Goal: Task Accomplishment & Management: Manage account settings

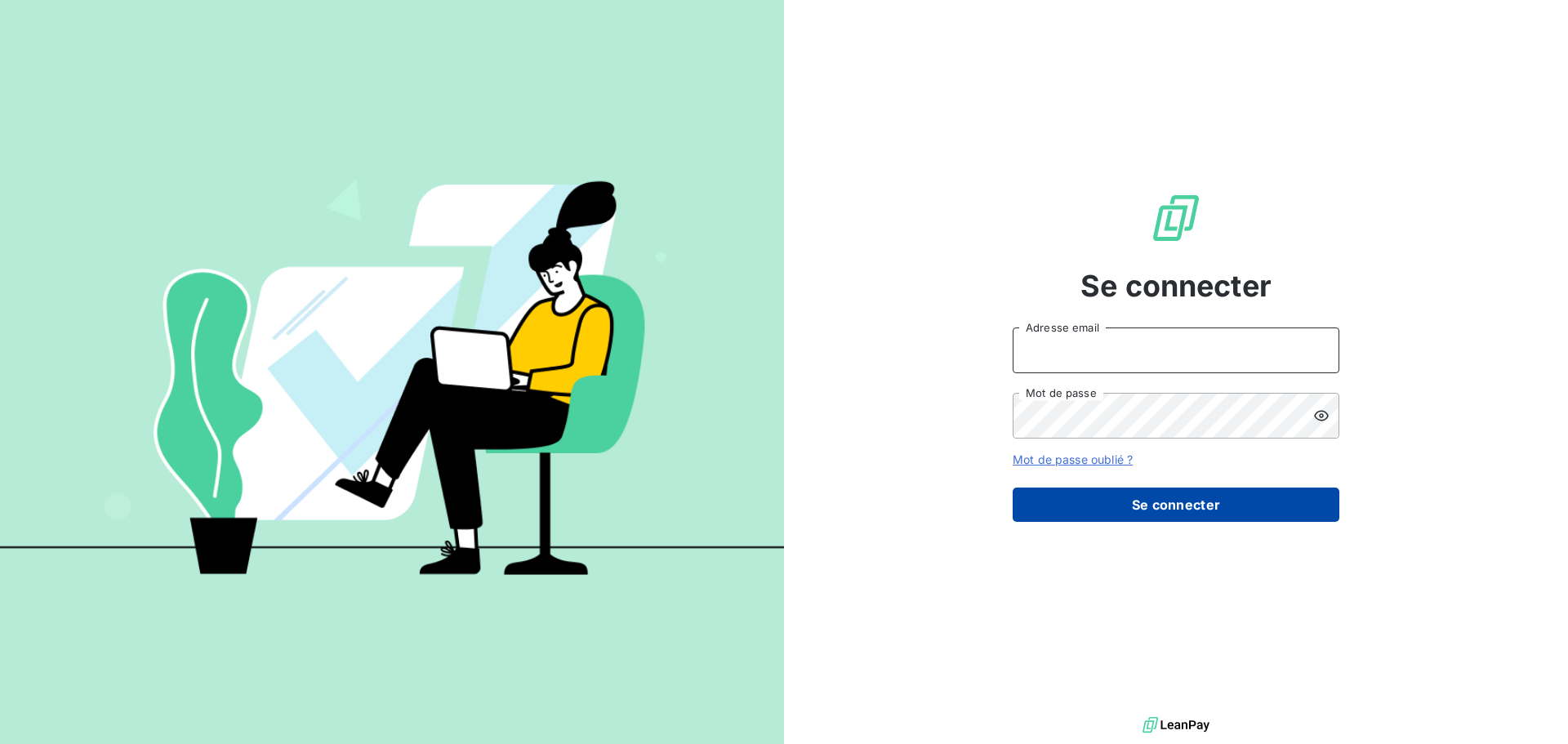
type input "[EMAIL_ADDRESS][DOMAIN_NAME]"
click at [1165, 498] on button "Se connecter" at bounding box center [1176, 504] width 326 height 35
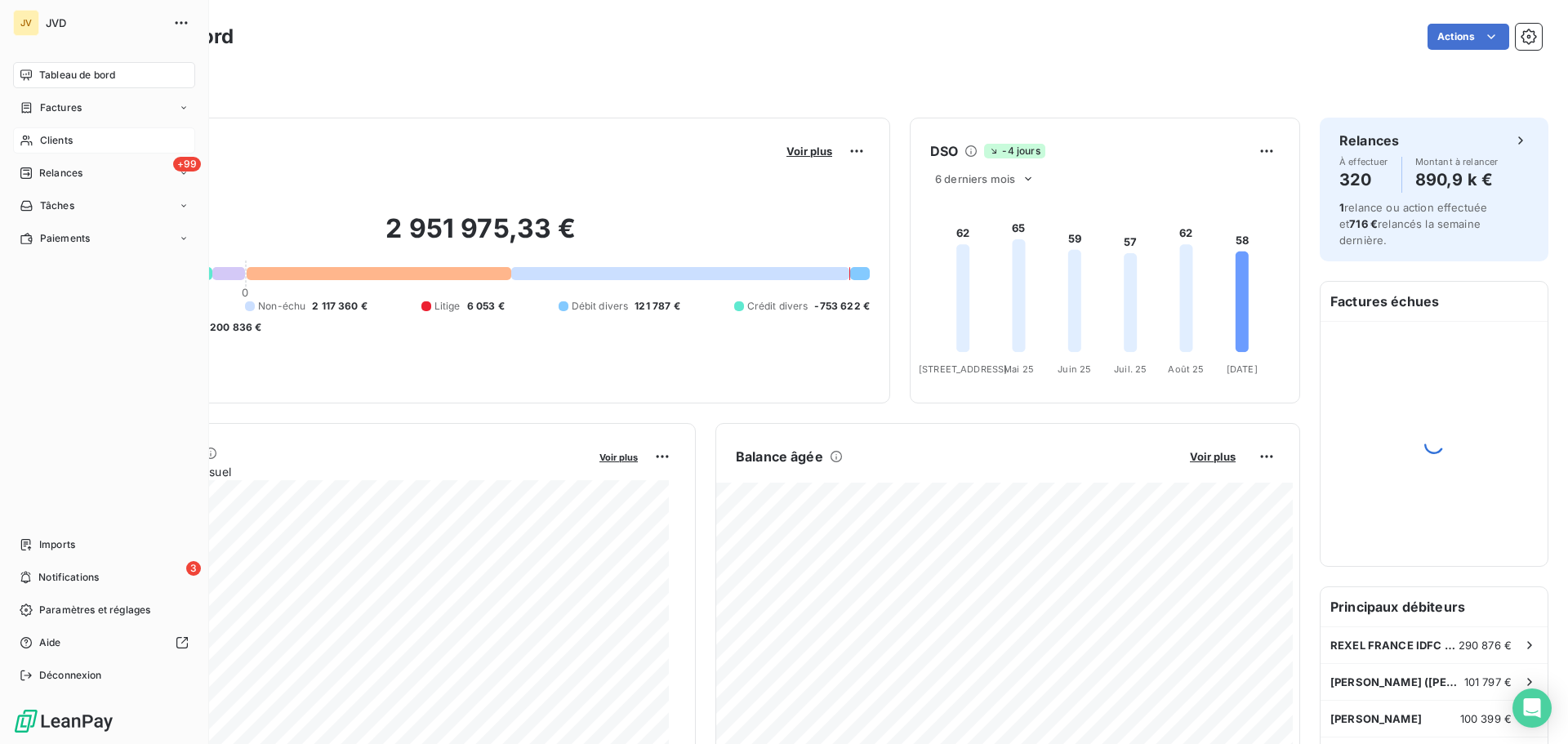
click at [50, 139] on span "Clients" at bounding box center [56, 140] width 33 height 14
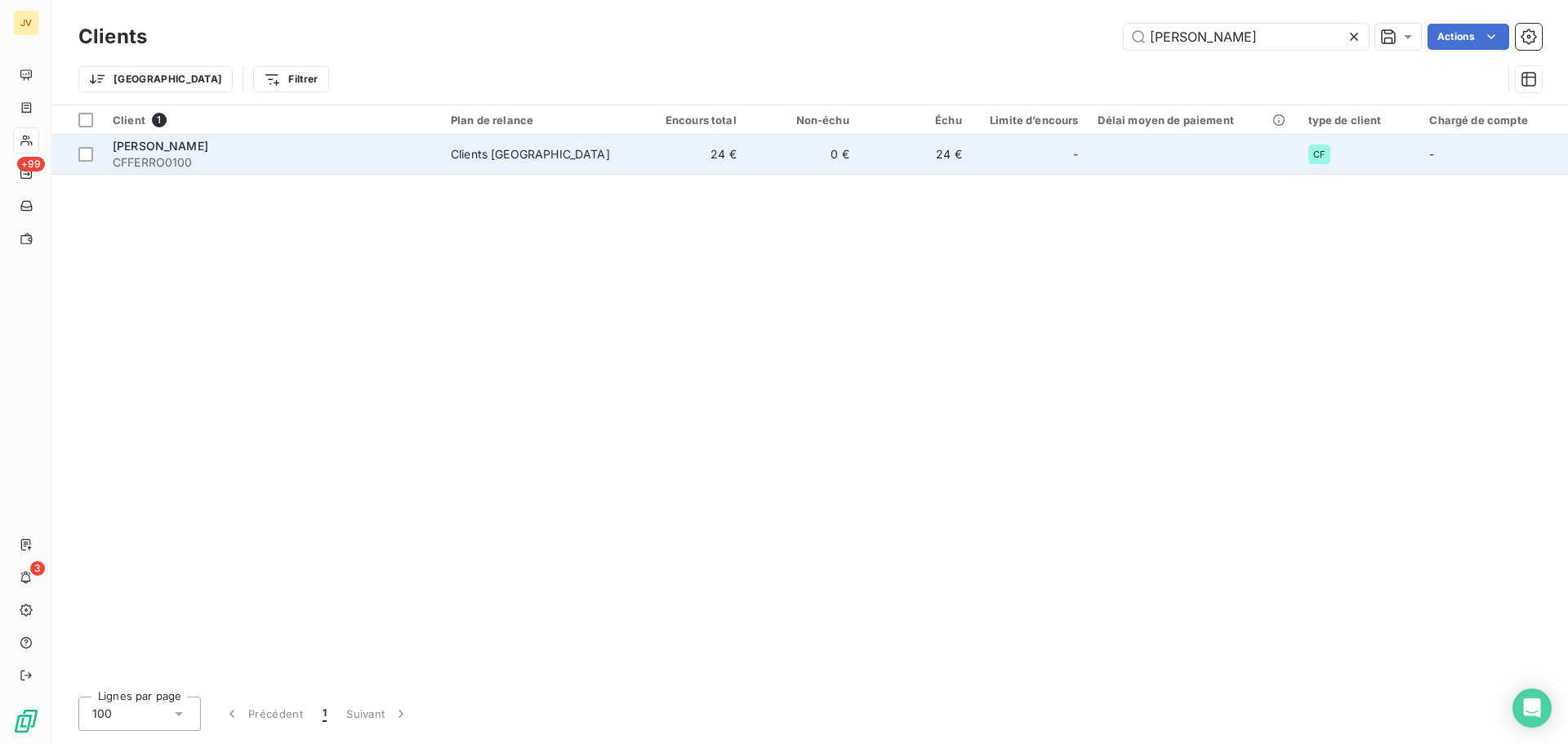
type input "[PERSON_NAME]"
click at [218, 147] on div "[PERSON_NAME]" at bounding box center [272, 146] width 319 height 16
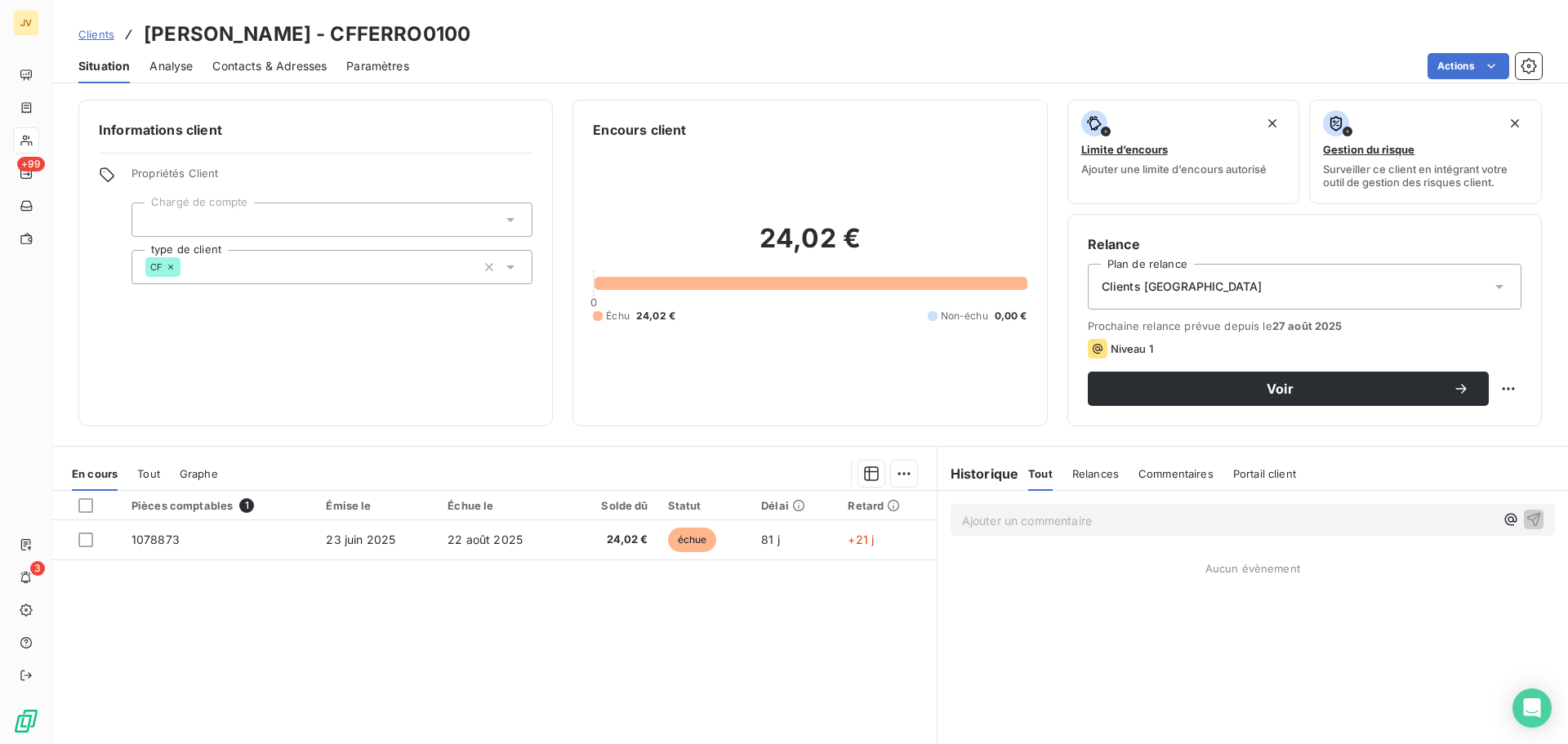
click at [281, 72] on span "Contacts & Adresses" at bounding box center [270, 66] width 115 height 16
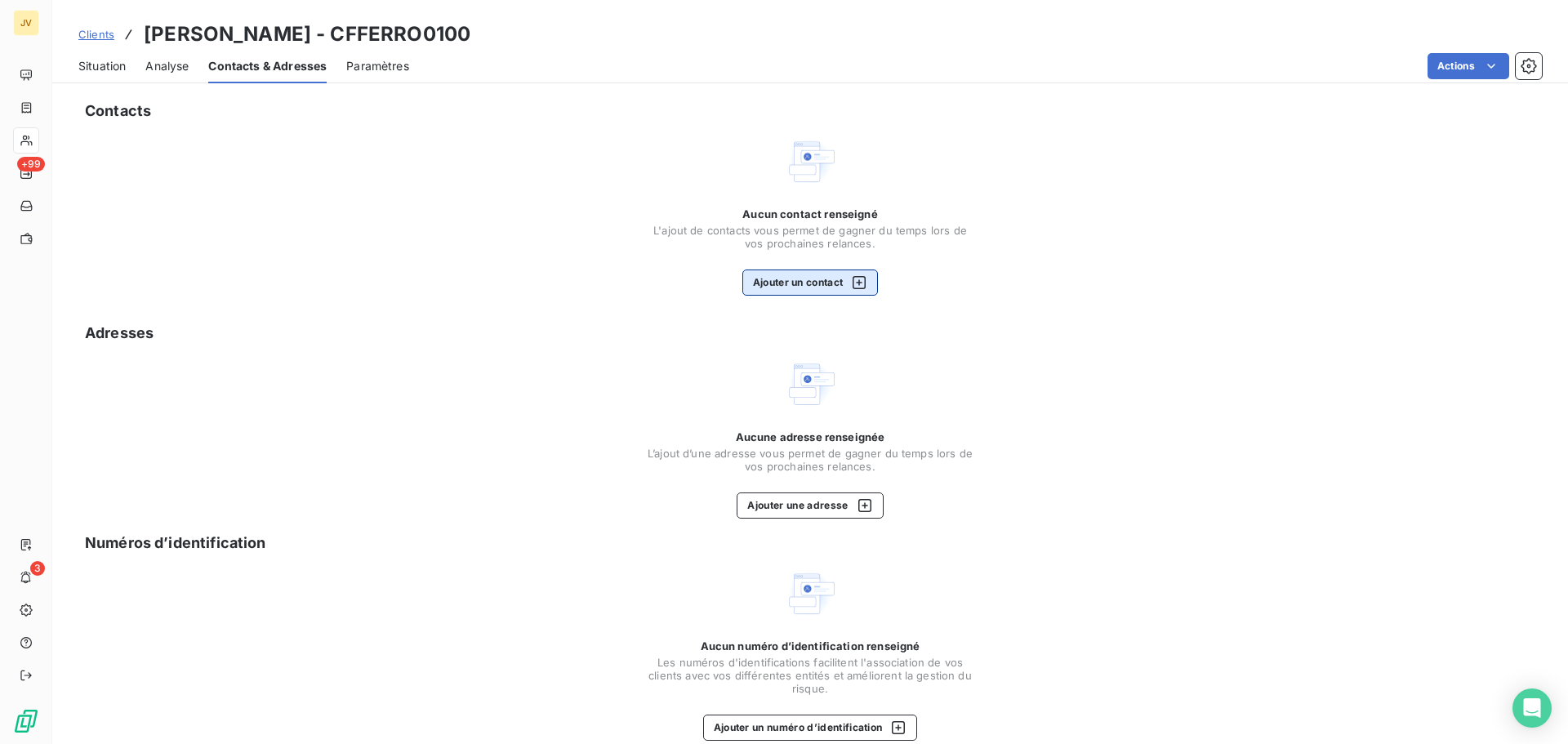
click at [796, 273] on button "Ajouter un contact" at bounding box center [811, 283] width 137 height 26
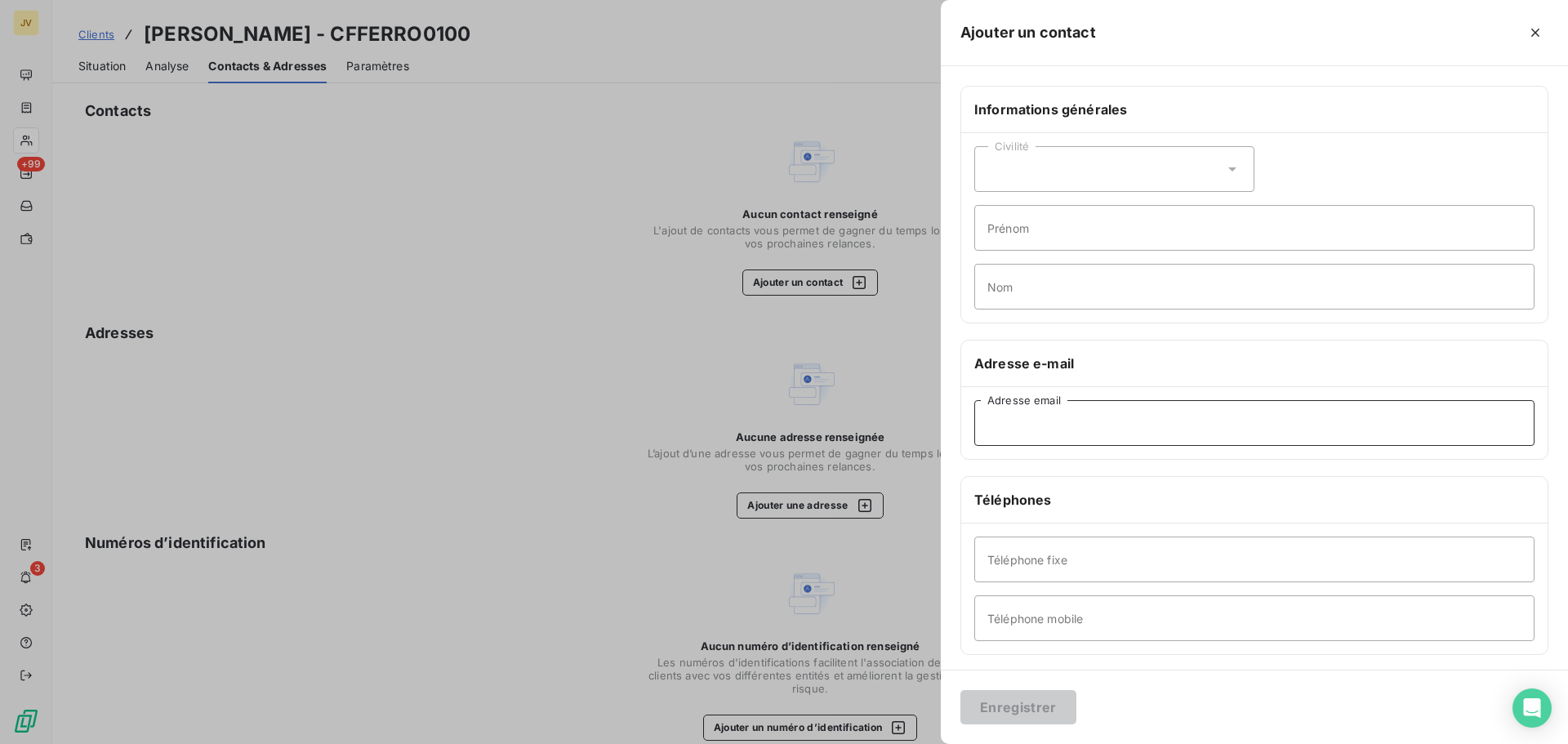
click at [1038, 434] on input "Adresse email" at bounding box center [1254, 423] width 560 height 46
paste input "[PERSON_NAME][EMAIL_ADDRESS][PERSON_NAME][DOMAIN_NAME]"
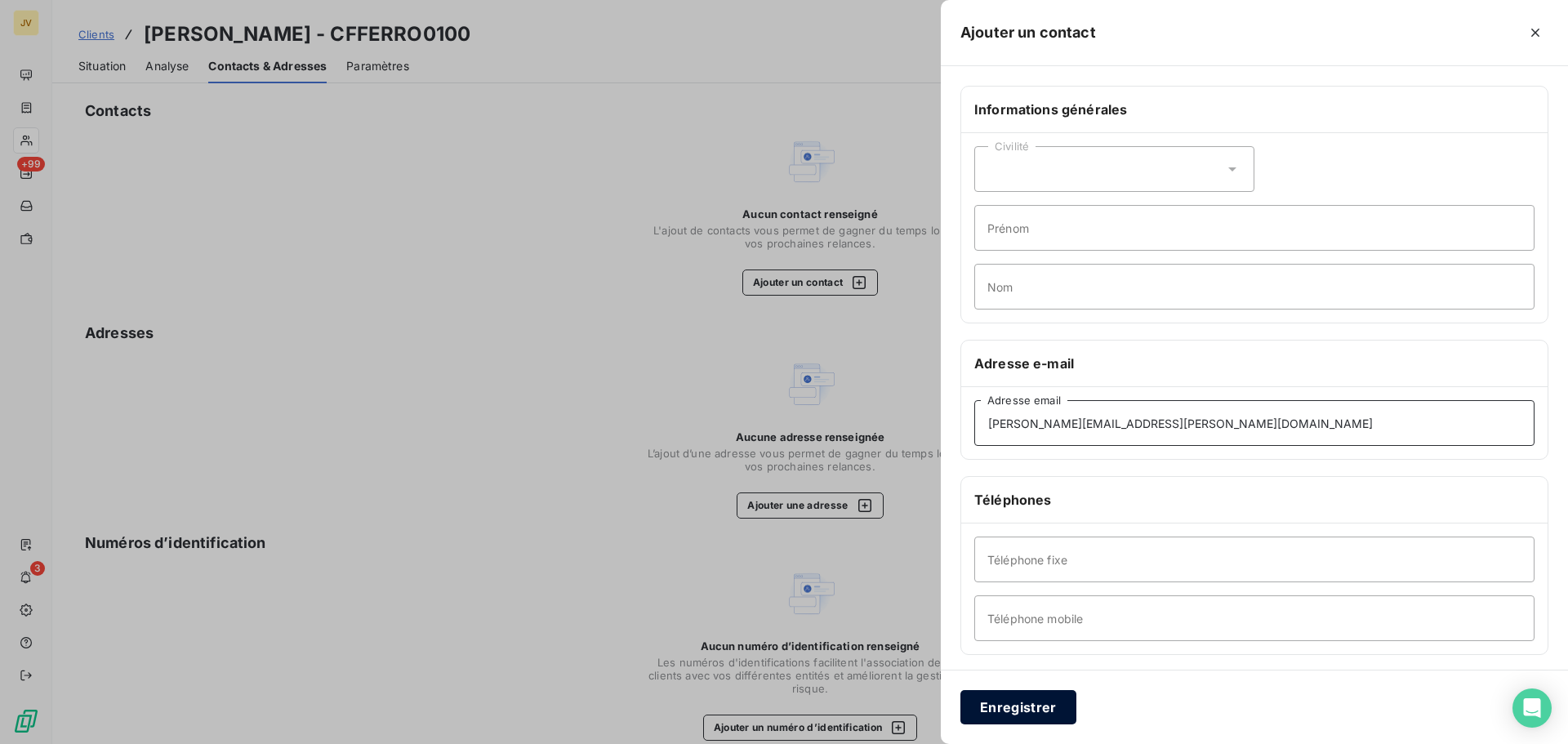
type input "[PERSON_NAME][EMAIL_ADDRESS][PERSON_NAME][DOMAIN_NAME]"
click at [1032, 705] on button "Enregistrer" at bounding box center [1019, 707] width 116 height 35
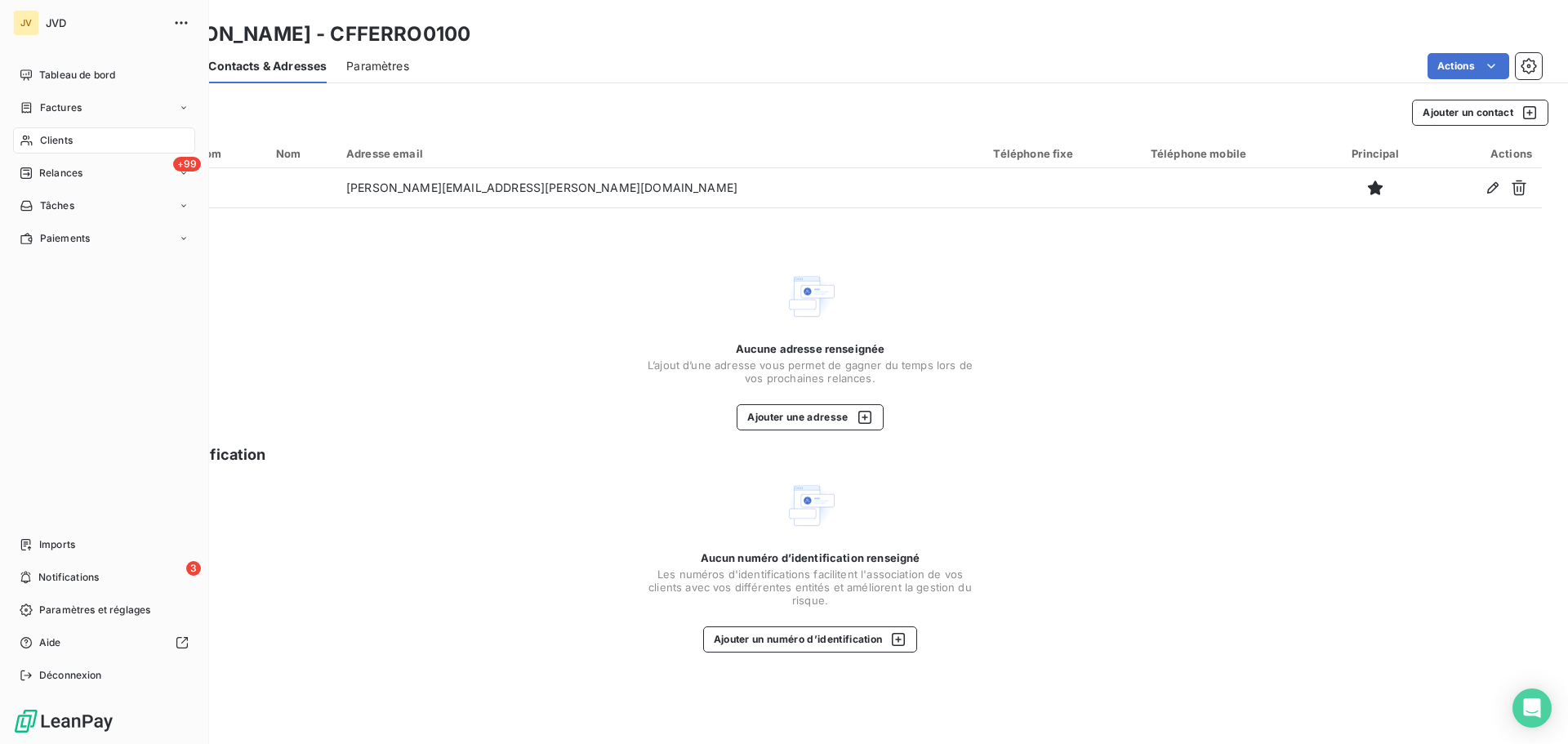
click at [69, 137] on span "Clients" at bounding box center [56, 140] width 33 height 14
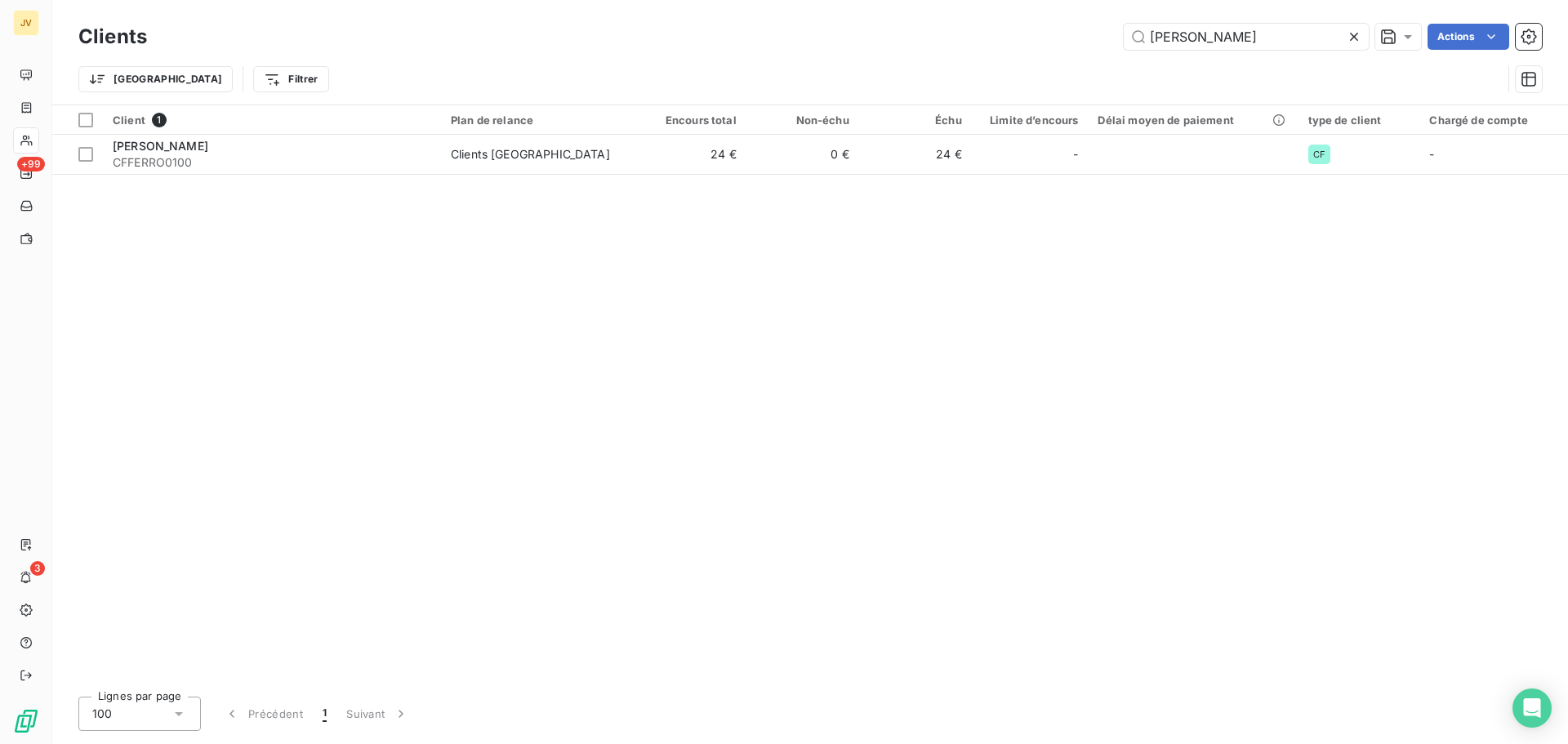
drag, startPoint x: 1232, startPoint y: 40, endPoint x: 1028, endPoint y: 41, distance: 204.0
click at [1028, 41] on div "[PERSON_NAME] Actions" at bounding box center [854, 36] width 1376 height 26
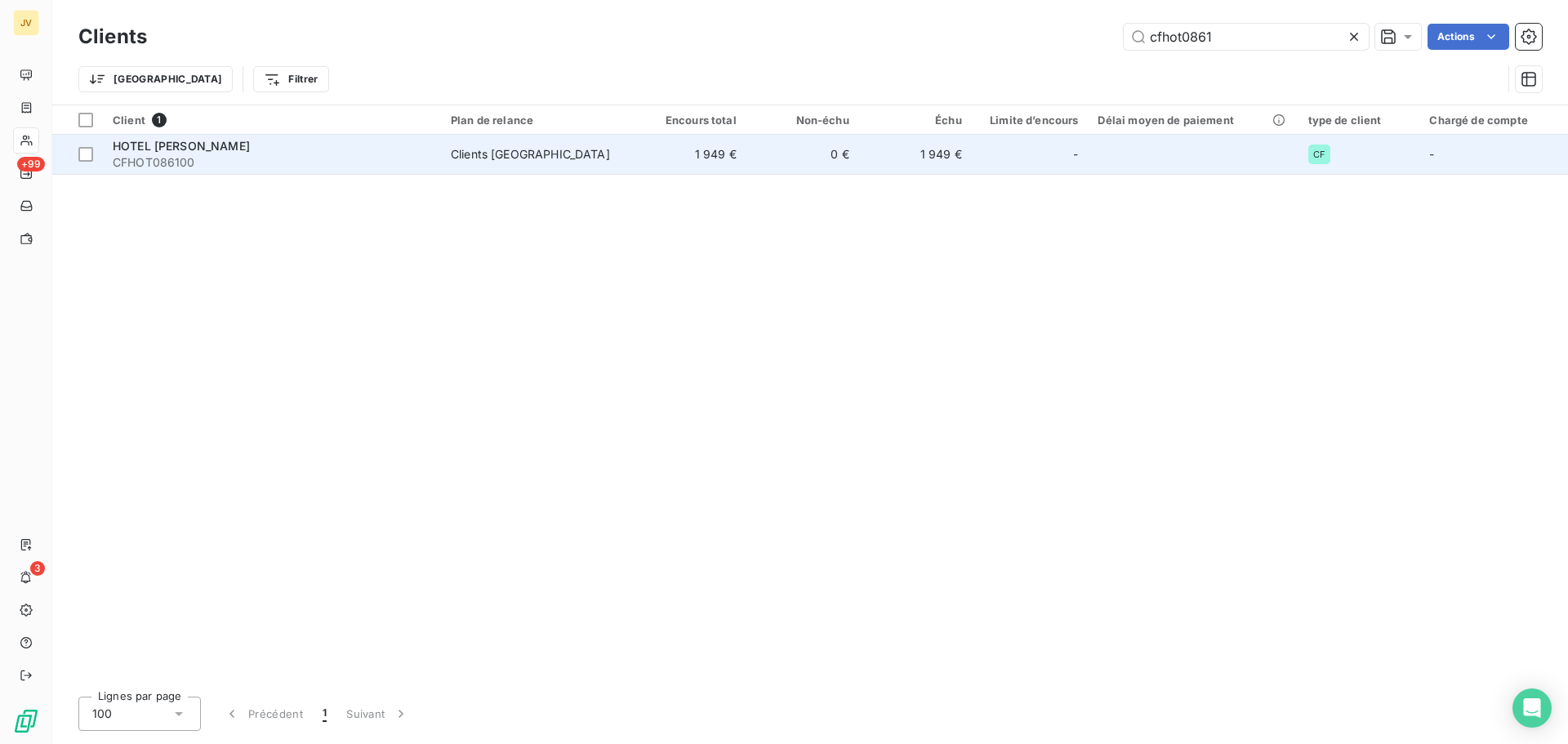
type input "cfhot0861"
click at [170, 154] on span "CFHOT086100" at bounding box center [272, 162] width 319 height 16
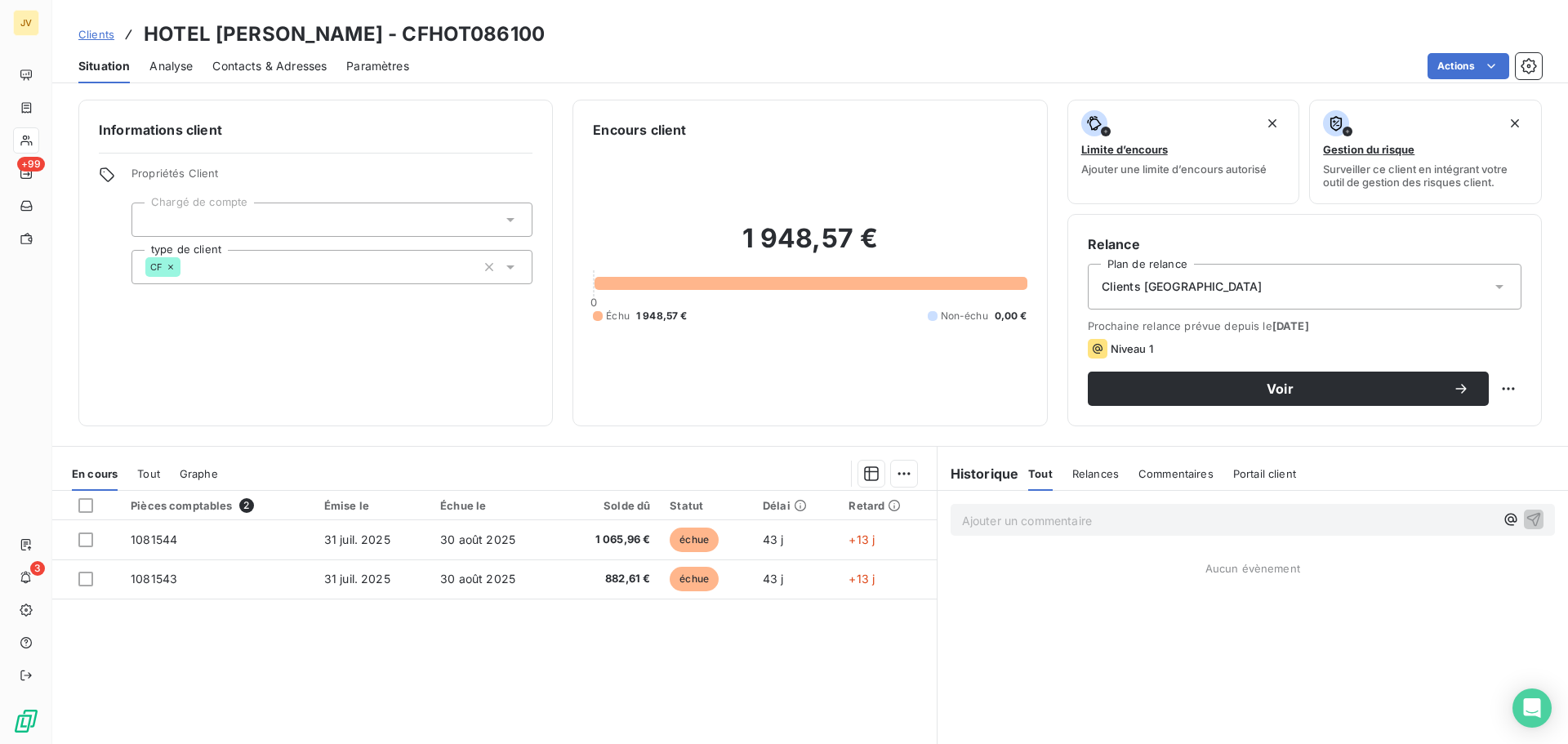
click at [265, 64] on span "Contacts & Adresses" at bounding box center [270, 66] width 115 height 16
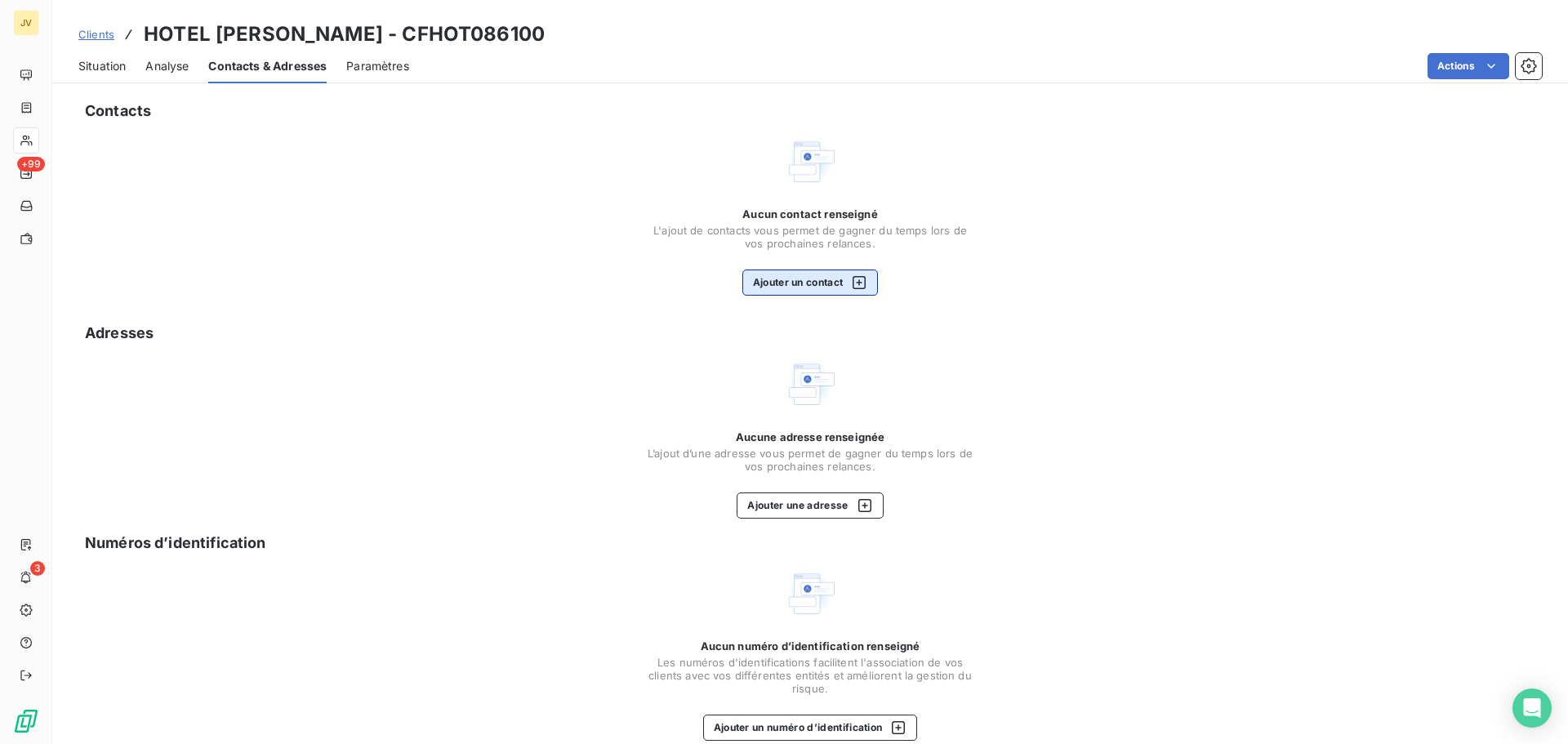
click at [816, 292] on button "Ajouter un contact" at bounding box center [811, 283] width 137 height 26
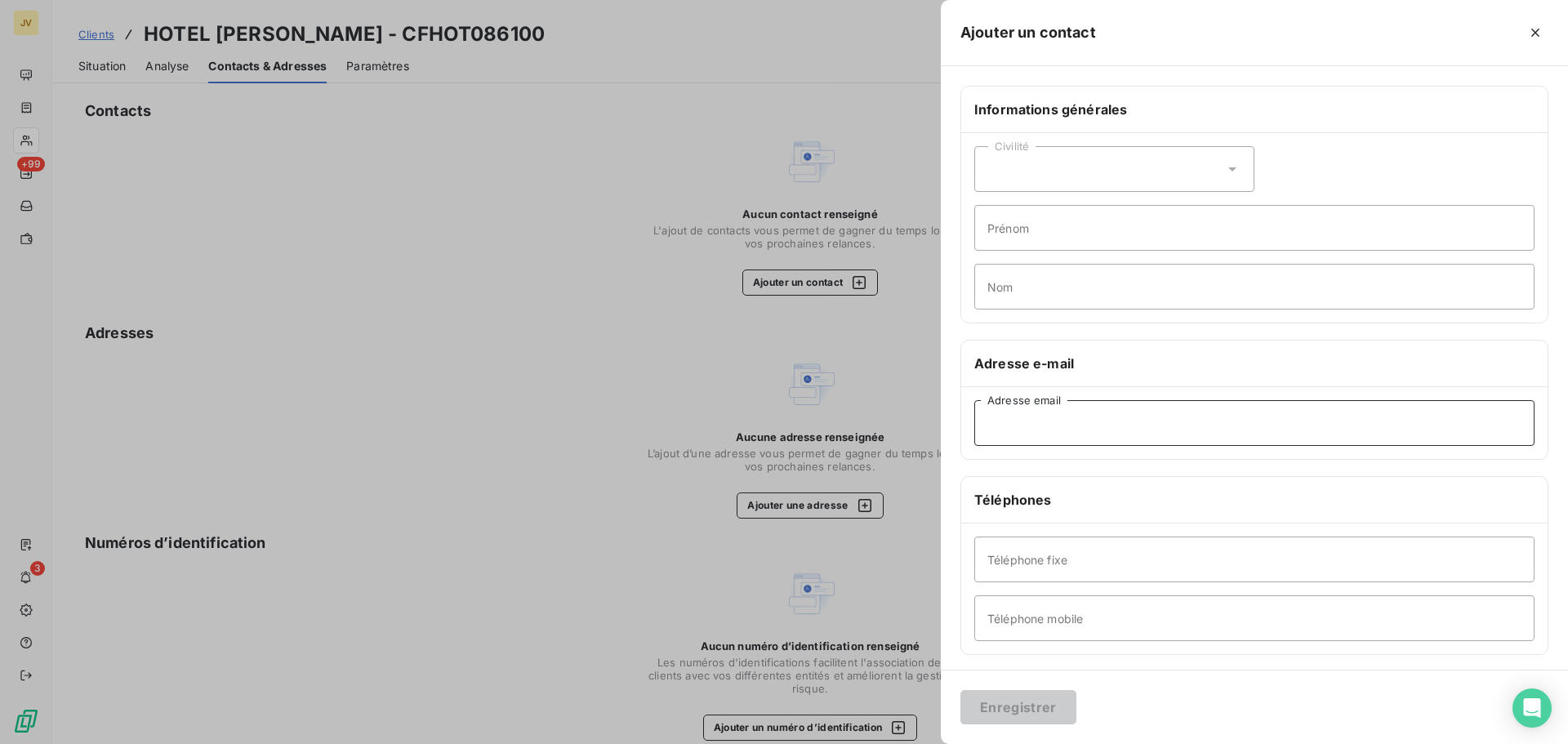
click at [1055, 423] on input "Adresse email" at bounding box center [1254, 423] width 560 height 46
paste input "[PERSON_NAME][EMAIL_ADDRESS][PERSON_NAME][DOMAIN_NAME]"
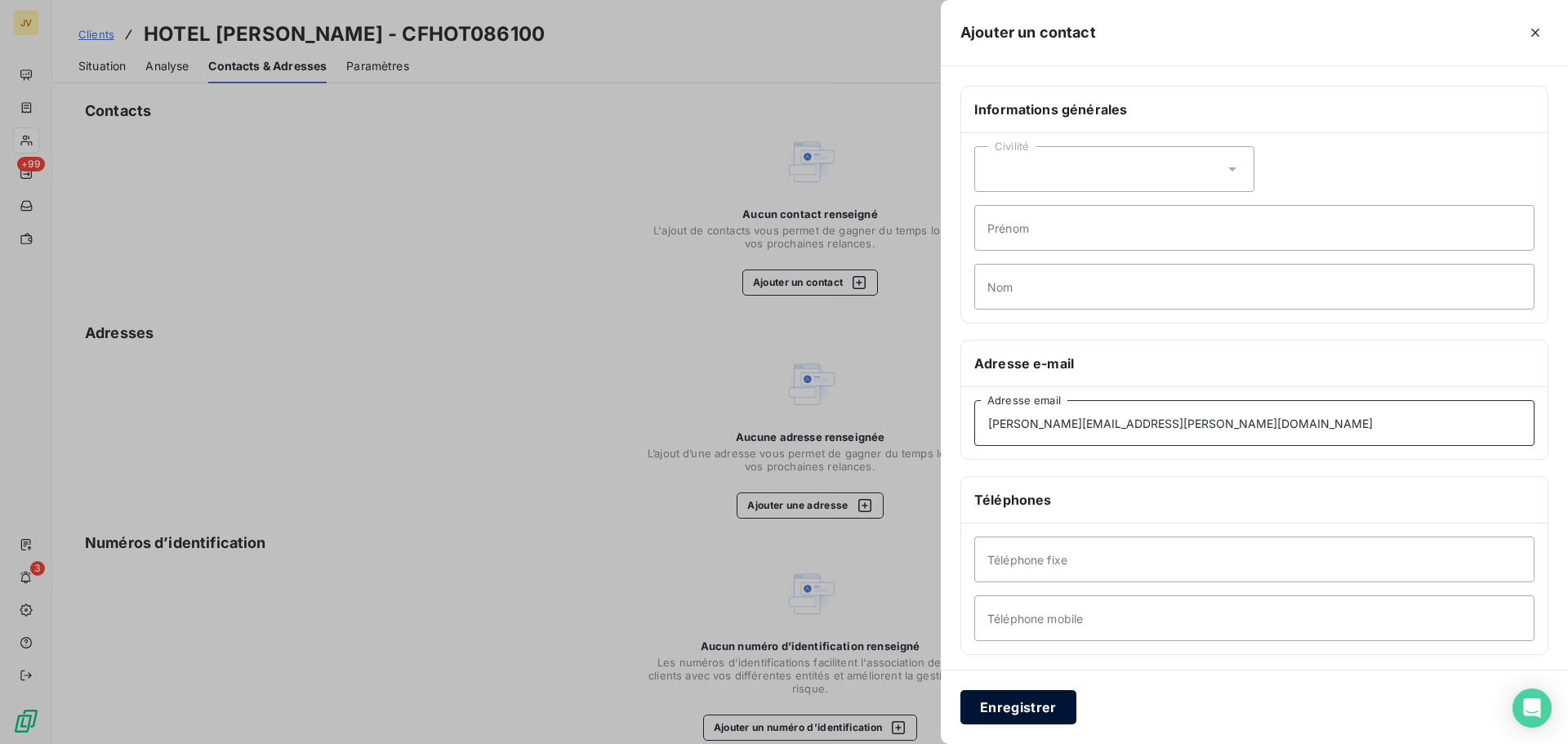
type input "[PERSON_NAME][EMAIL_ADDRESS][PERSON_NAME][DOMAIN_NAME]"
click at [1016, 712] on button "Enregistrer" at bounding box center [1019, 707] width 116 height 35
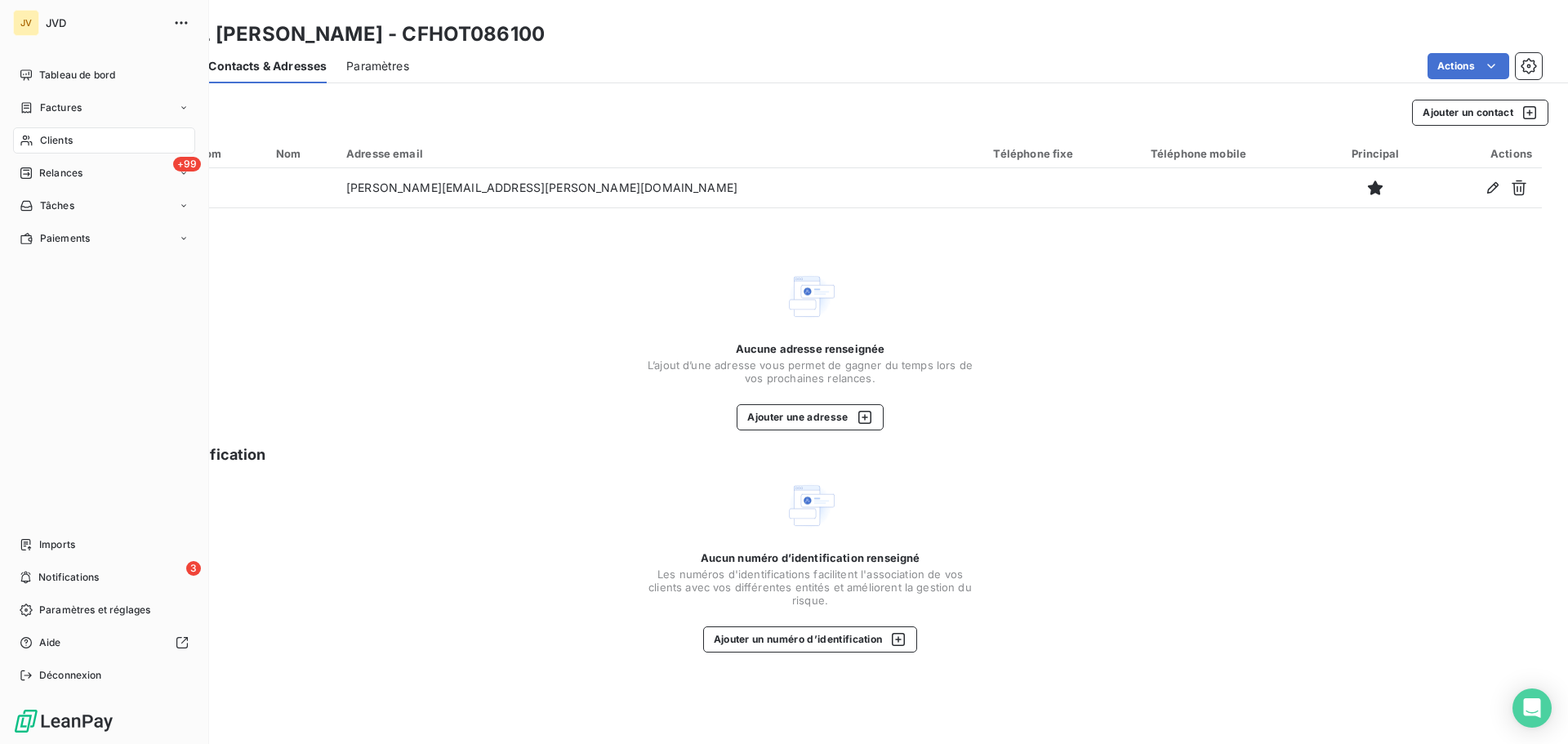
click at [36, 140] on div "Clients" at bounding box center [104, 140] width 182 height 26
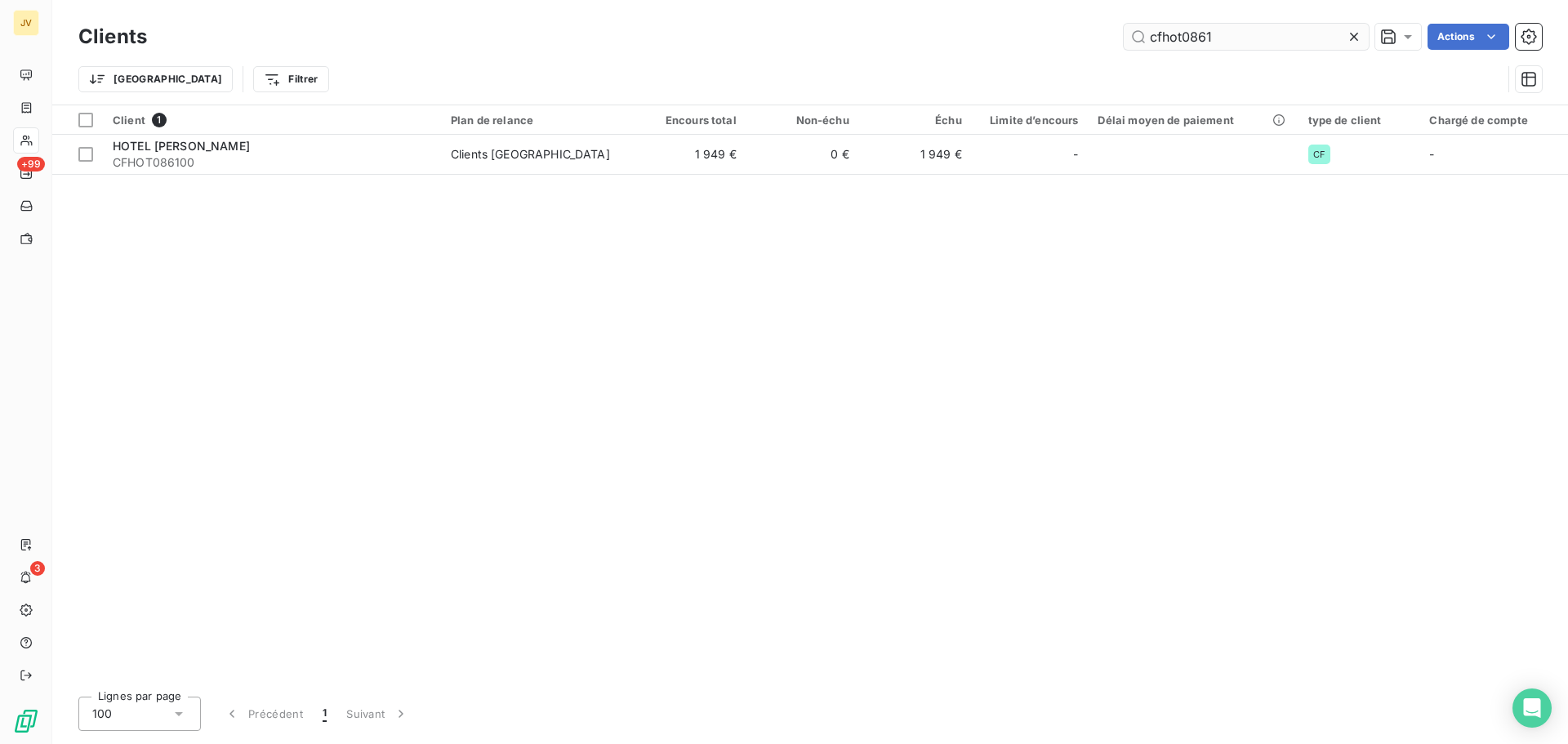
drag, startPoint x: 1161, startPoint y: 43, endPoint x: 1301, endPoint y: 43, distance: 140.0
click at [1301, 43] on input "cfhot0861" at bounding box center [1247, 36] width 245 height 26
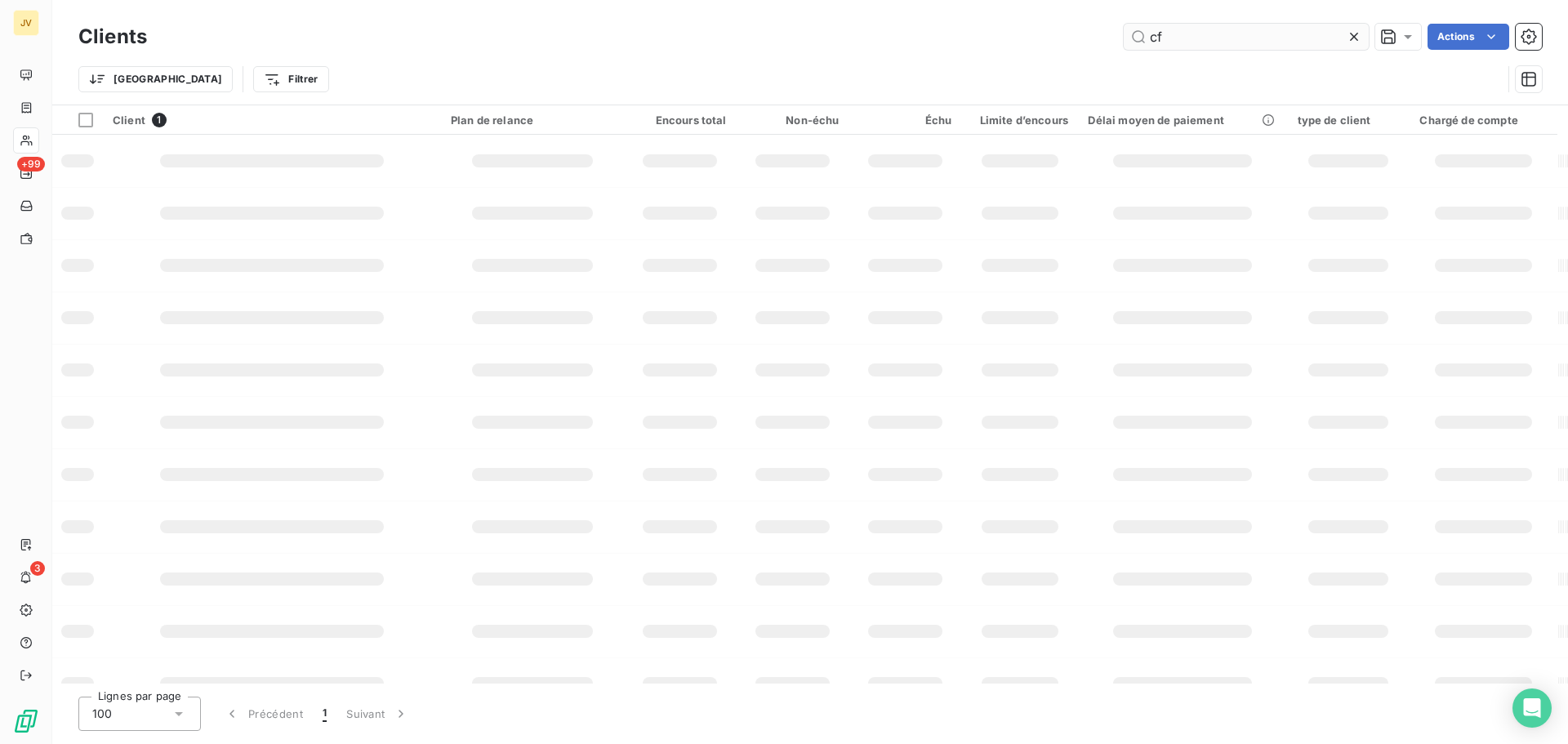
type input "c"
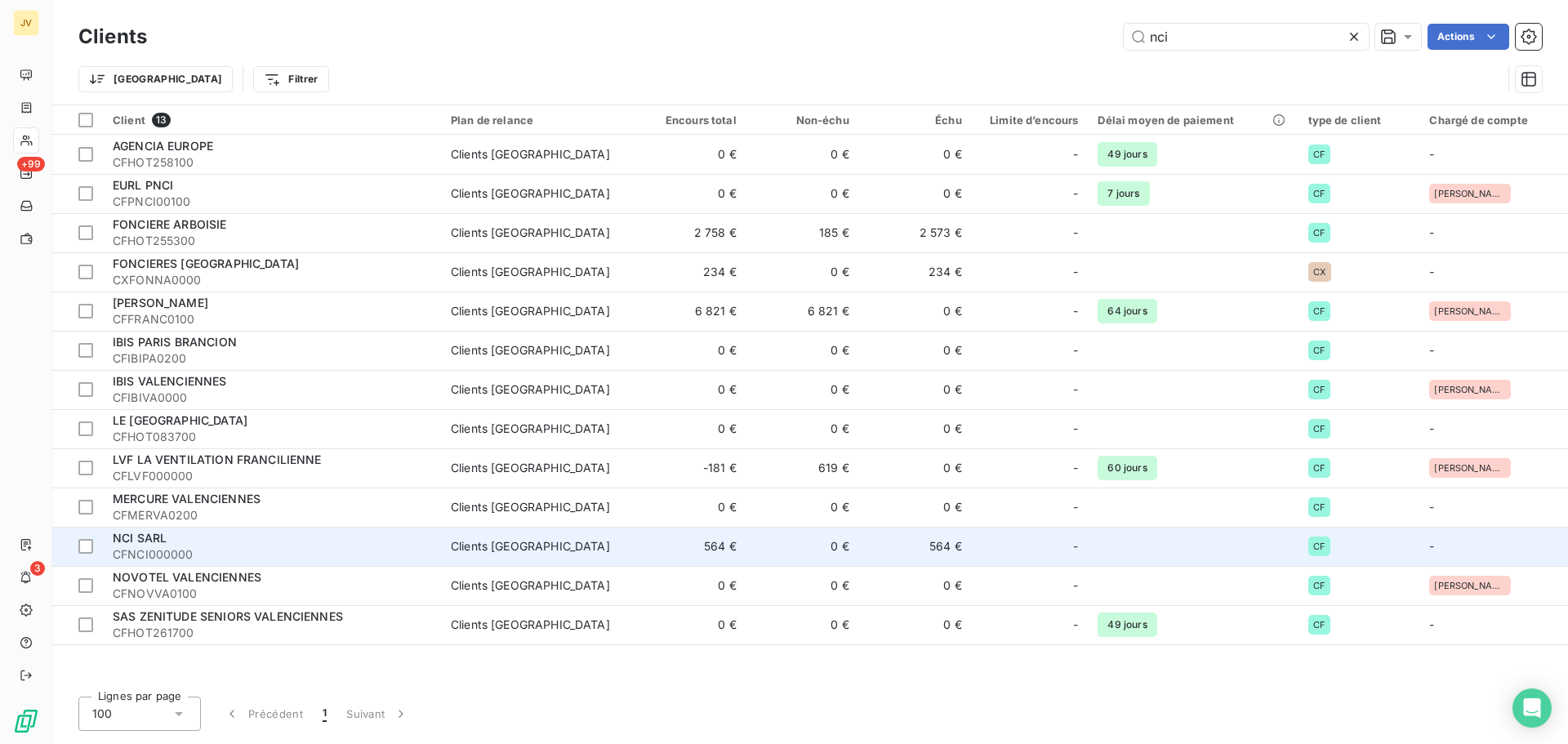
type input "nci"
click at [217, 551] on span "CFNCI000000" at bounding box center [272, 554] width 319 height 16
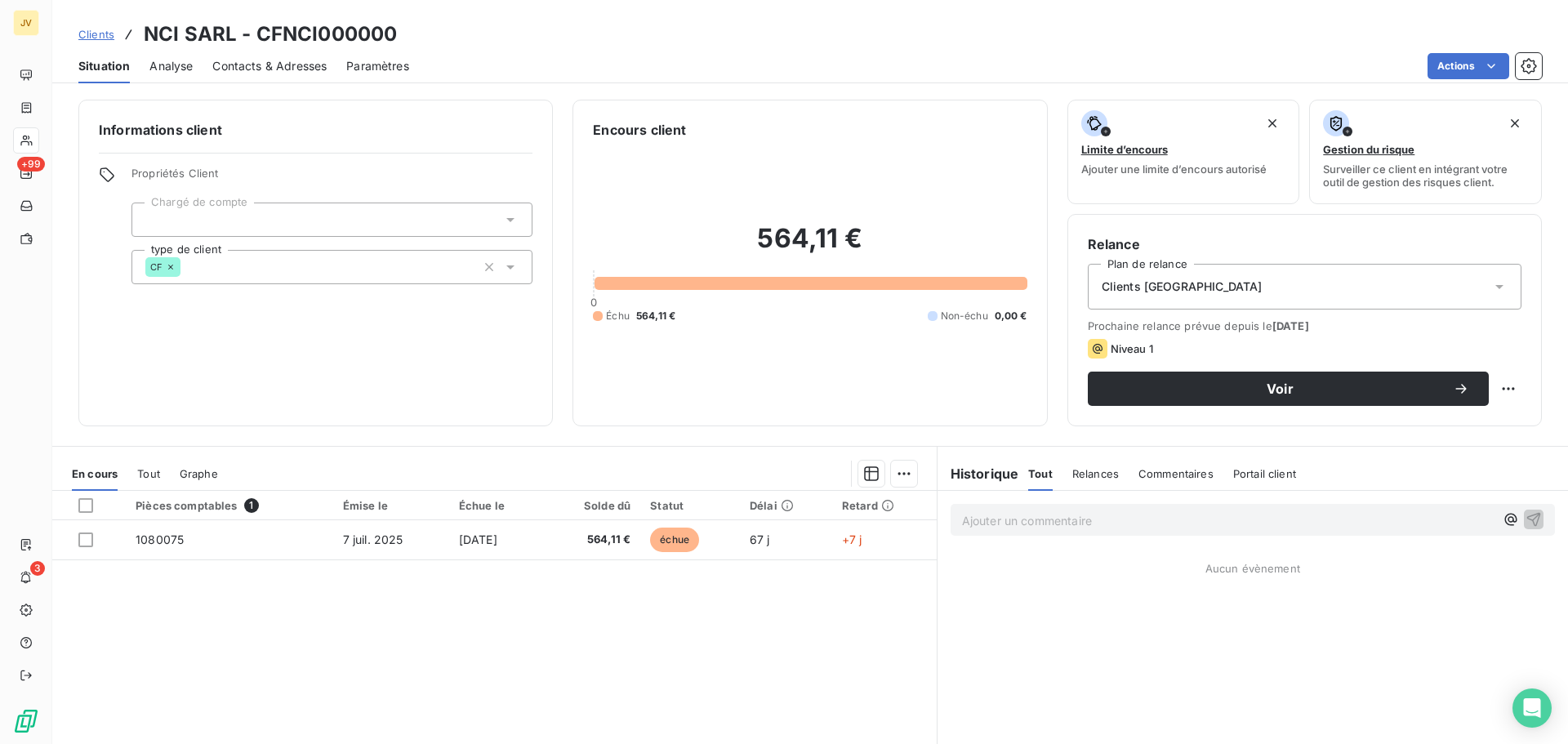
click at [240, 64] on span "Contacts & Adresses" at bounding box center [270, 66] width 115 height 16
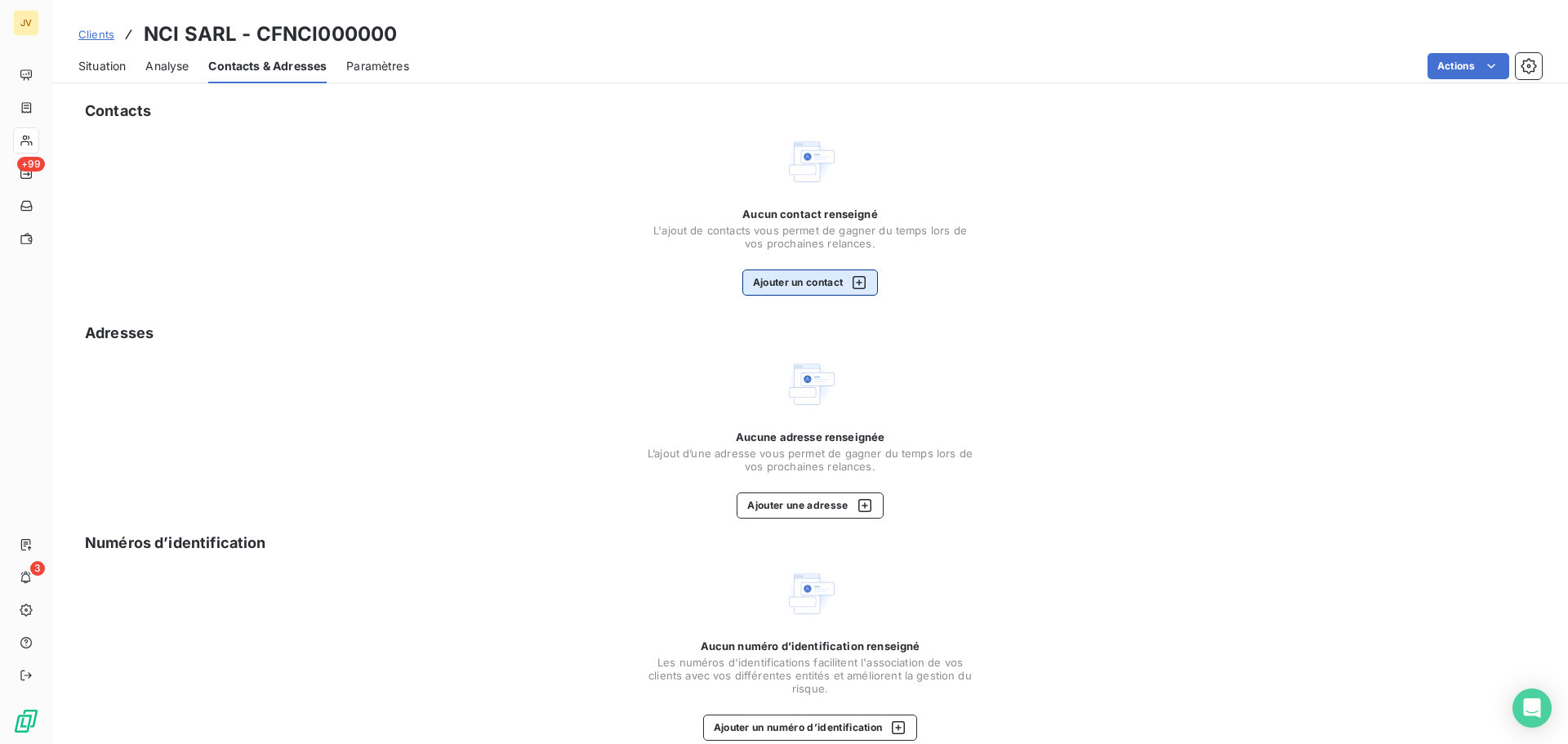
click at [843, 280] on div "button" at bounding box center [854, 282] width 24 height 16
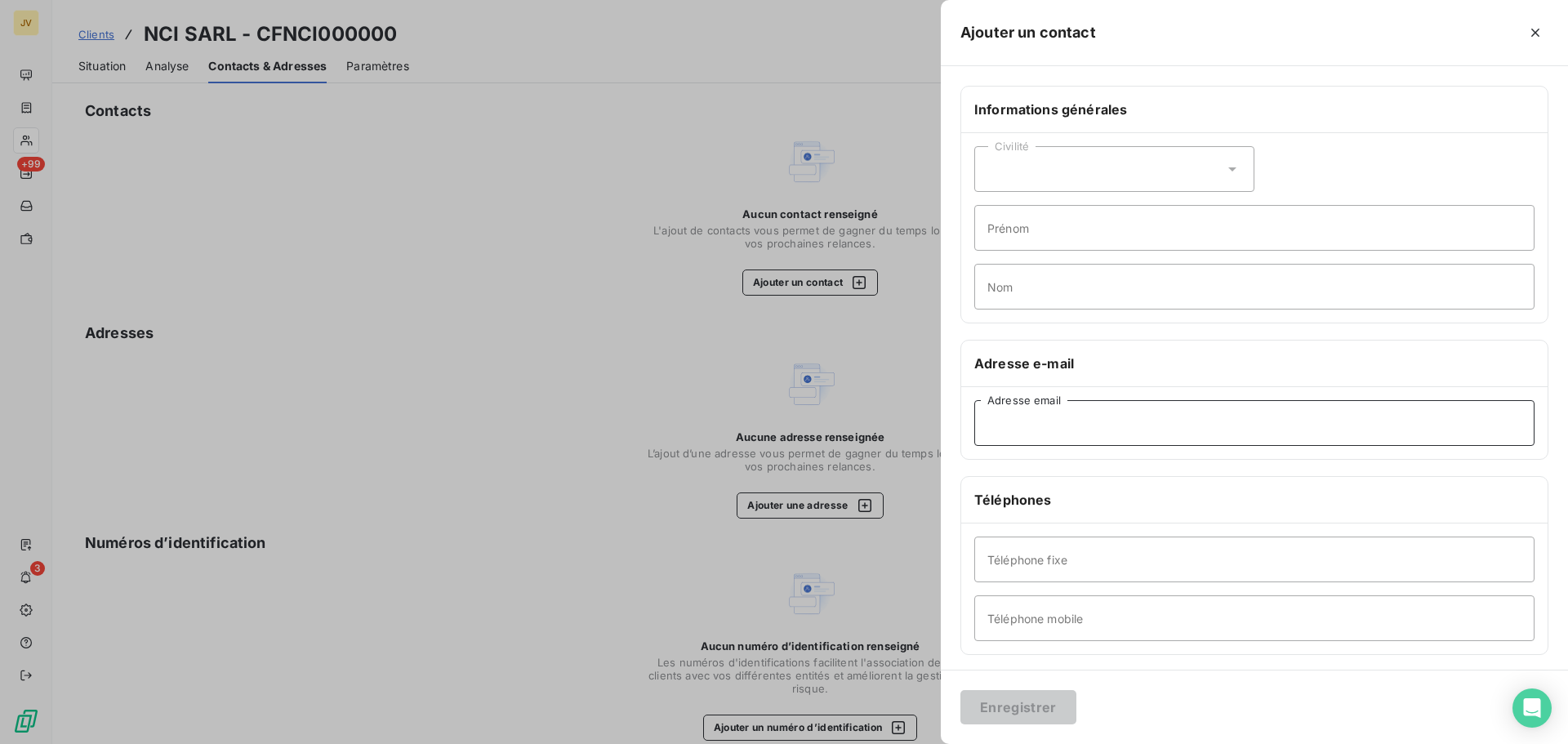
click at [1050, 434] on input "Adresse email" at bounding box center [1254, 423] width 560 height 46
paste input "[EMAIL_ADDRESS][DOMAIN_NAME]"
type input "[EMAIL_ADDRESS][DOMAIN_NAME]"
click at [1037, 704] on button "Enregistrer" at bounding box center [1019, 707] width 116 height 35
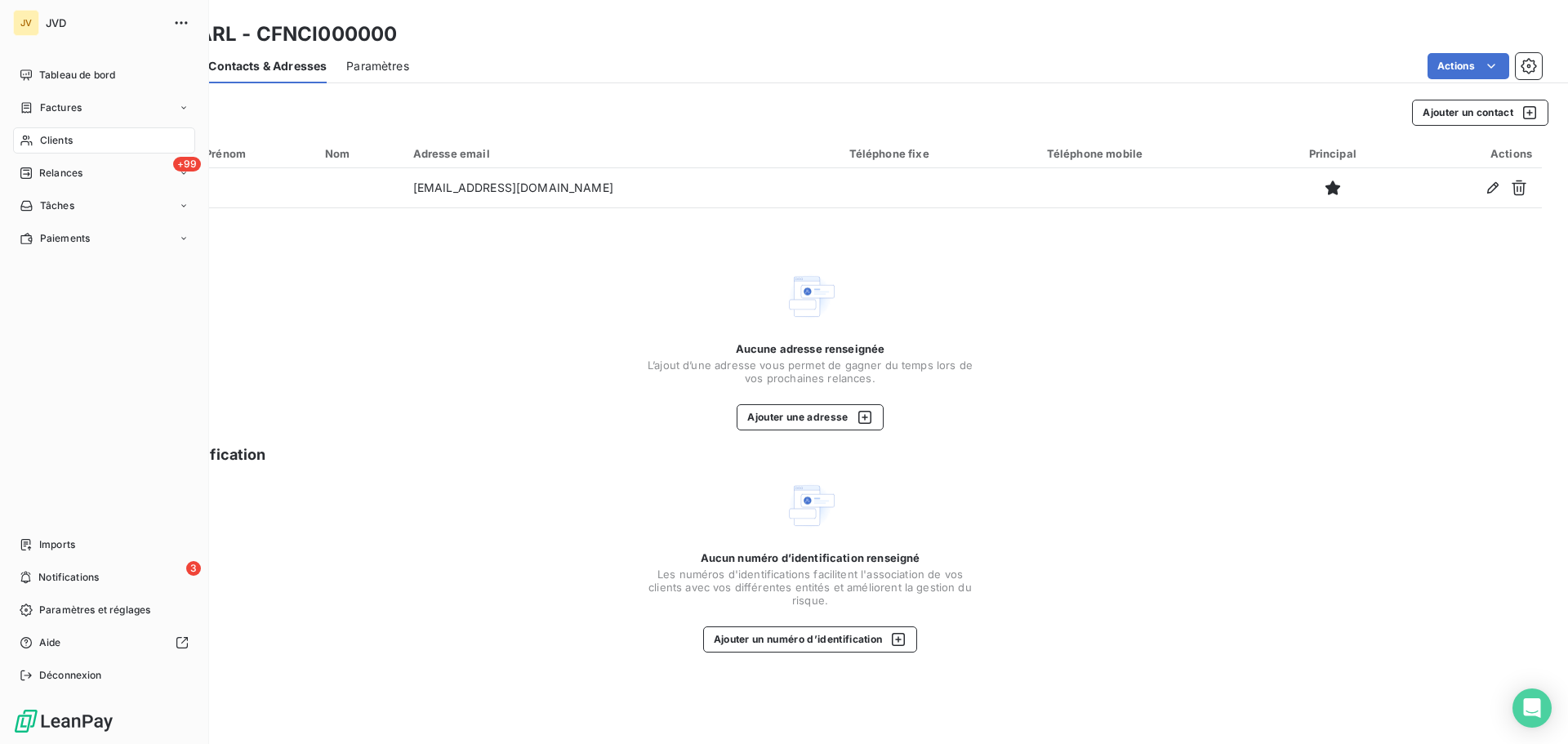
click at [40, 143] on span "Clients" at bounding box center [56, 140] width 33 height 14
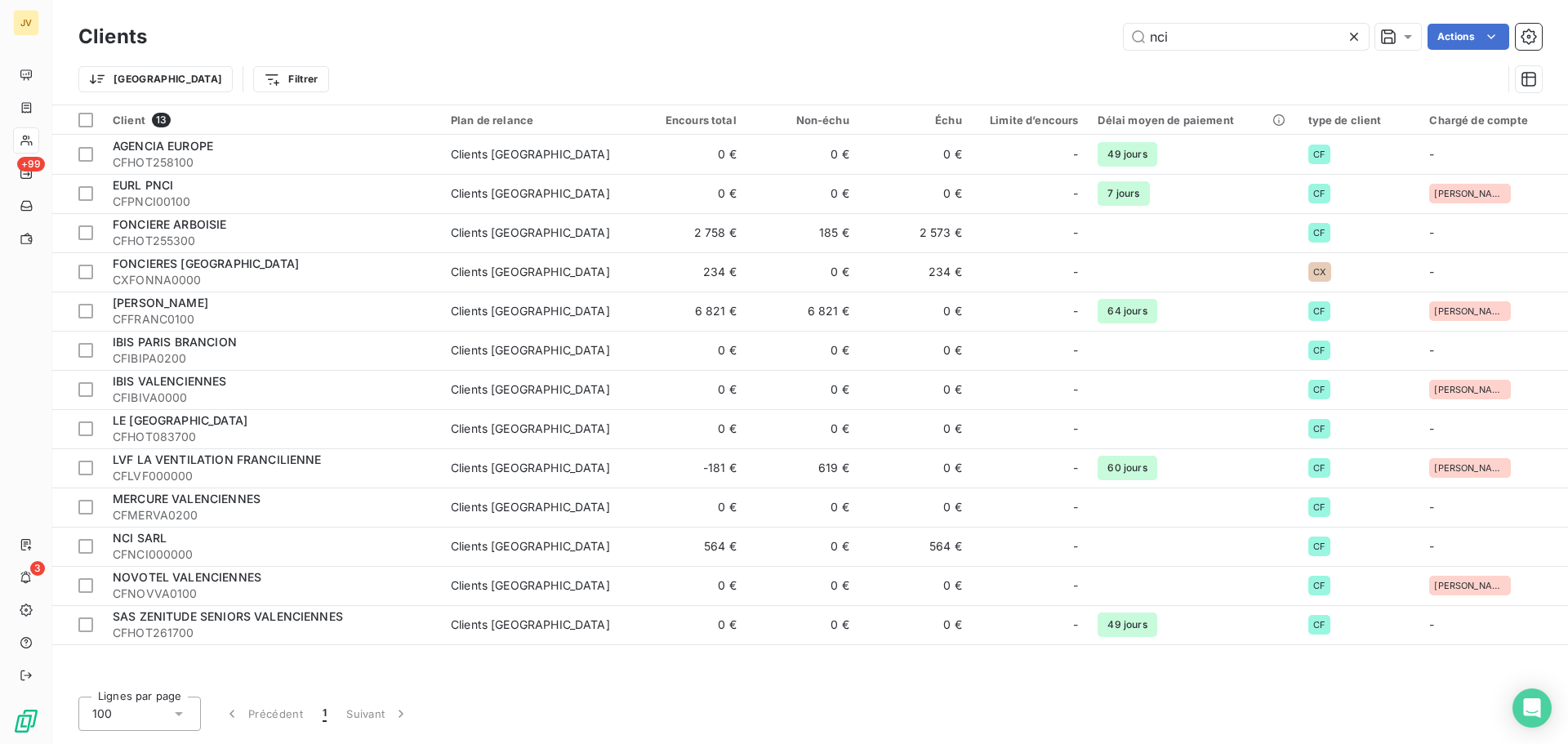
drag, startPoint x: 1213, startPoint y: 46, endPoint x: 1084, endPoint y: 35, distance: 129.5
click at [1084, 35] on div "nci Actions" at bounding box center [854, 36] width 1376 height 26
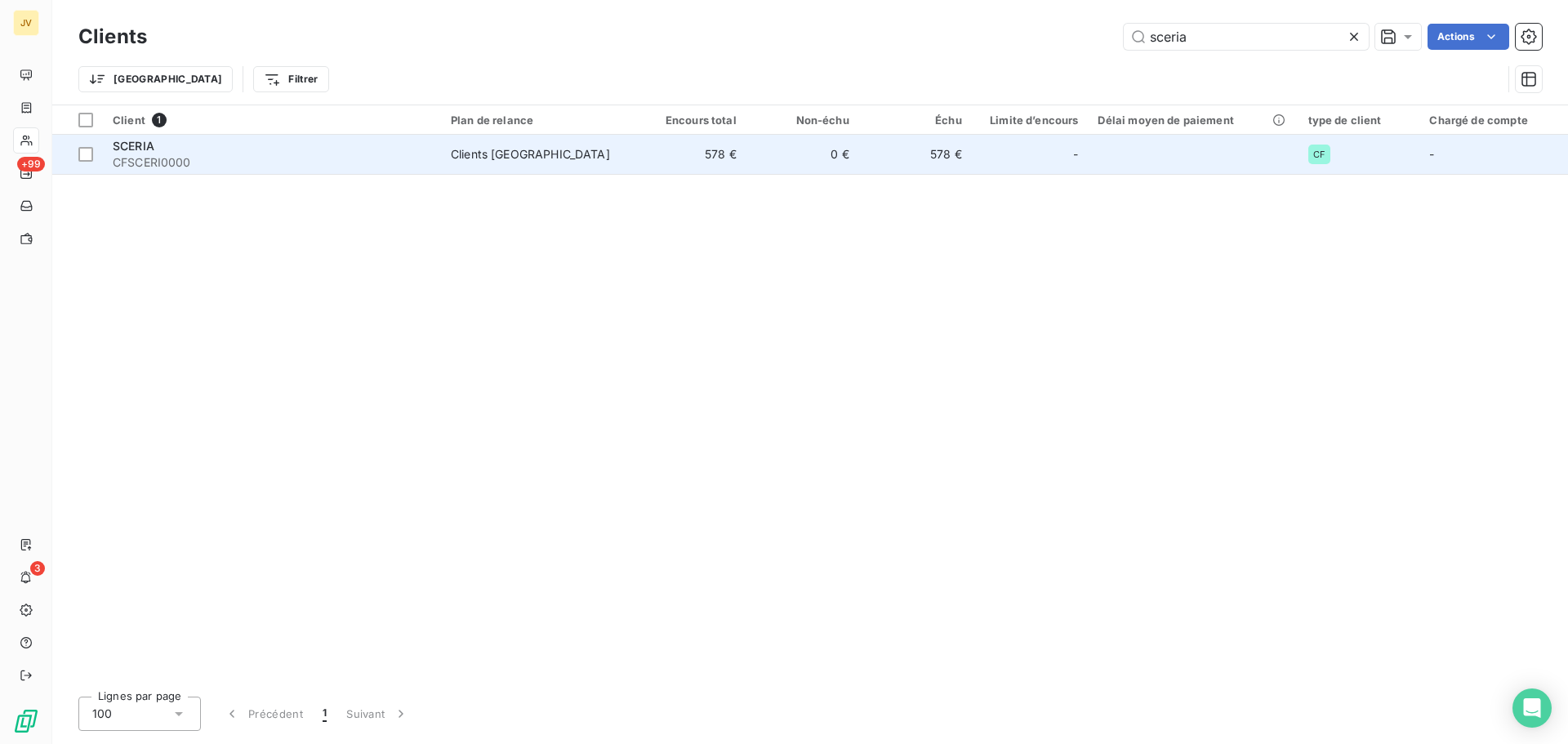
type input "sceria"
click at [222, 147] on div "SCERIA" at bounding box center [272, 146] width 319 height 16
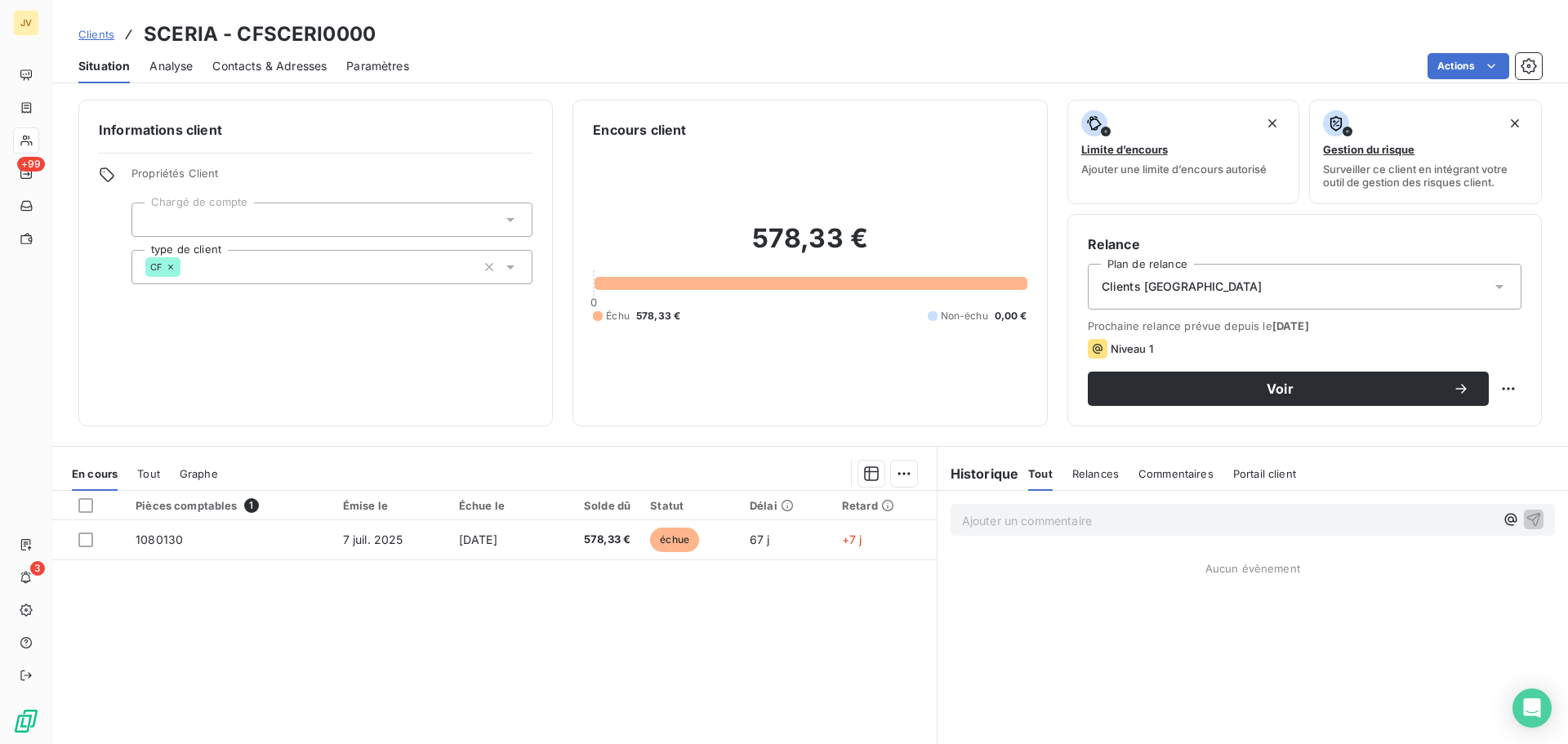
click at [257, 70] on span "Contacts & Adresses" at bounding box center [270, 66] width 115 height 16
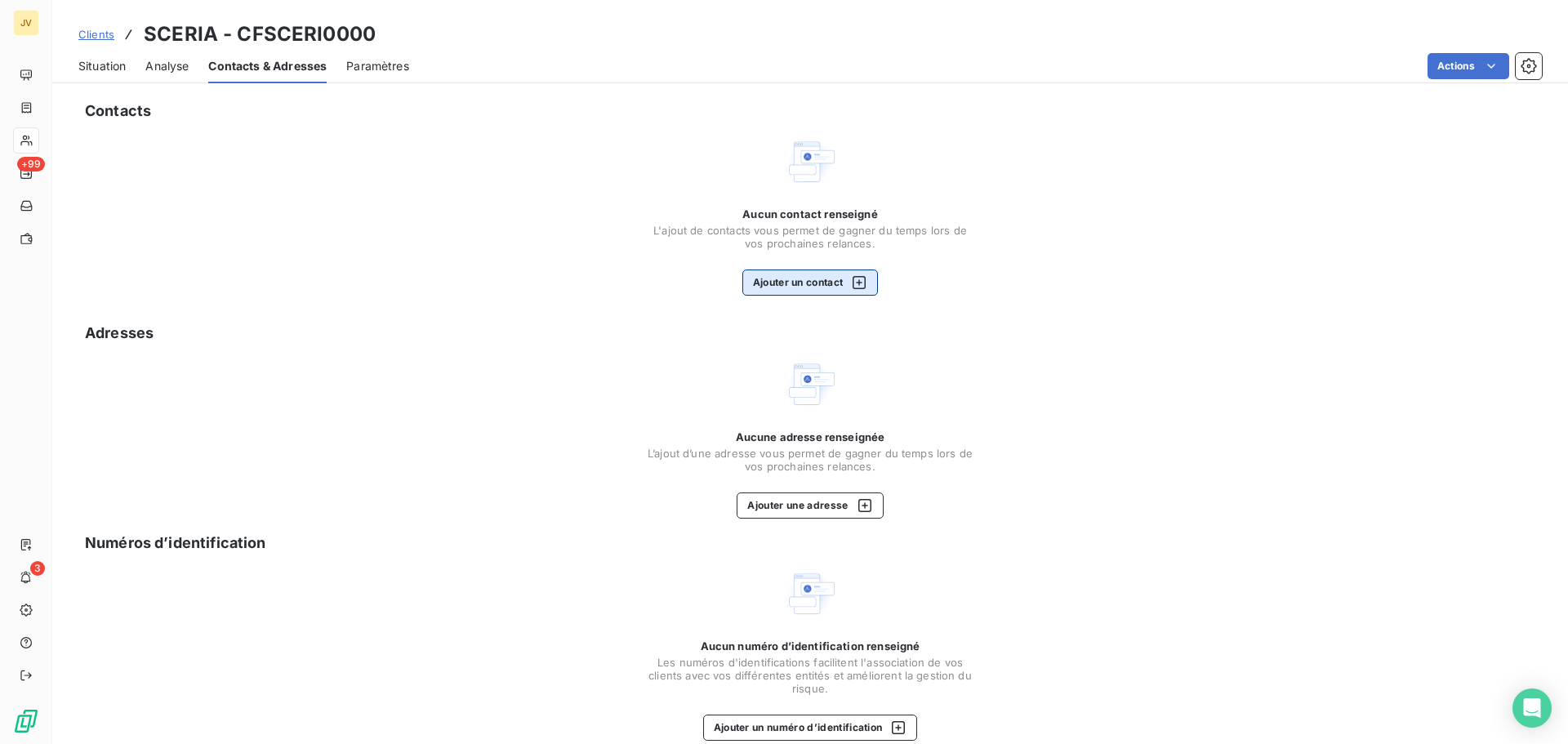
click at [817, 283] on button "Ajouter un contact" at bounding box center [811, 283] width 137 height 26
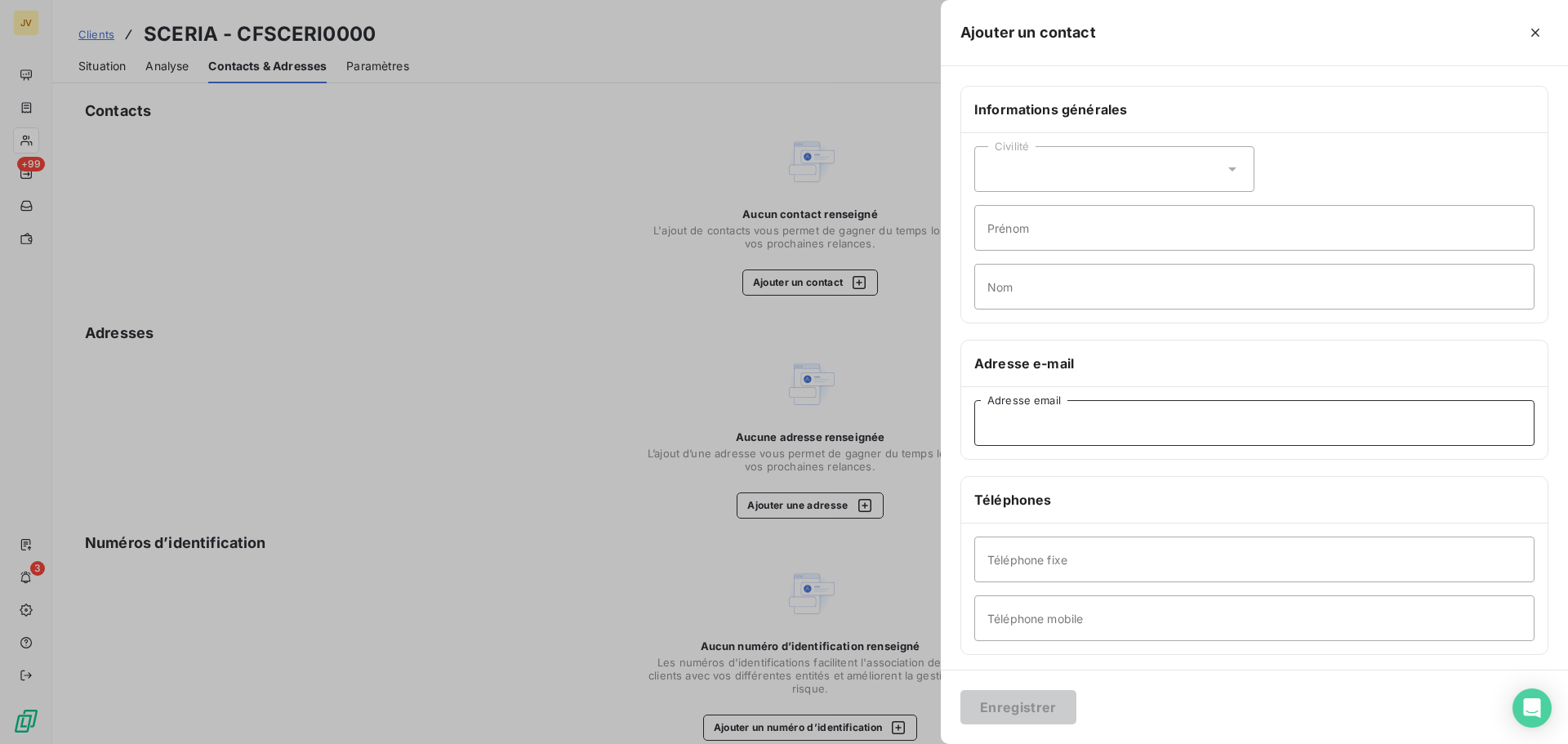
click at [1059, 429] on input "Adresse email" at bounding box center [1254, 423] width 560 height 46
paste input "[EMAIL_ADDRESS][DOMAIN_NAME]"
type input "[EMAIL_ADDRESS][DOMAIN_NAME]"
click at [1037, 707] on button "Enregistrer" at bounding box center [1019, 707] width 116 height 35
